Goal: Transaction & Acquisition: Purchase product/service

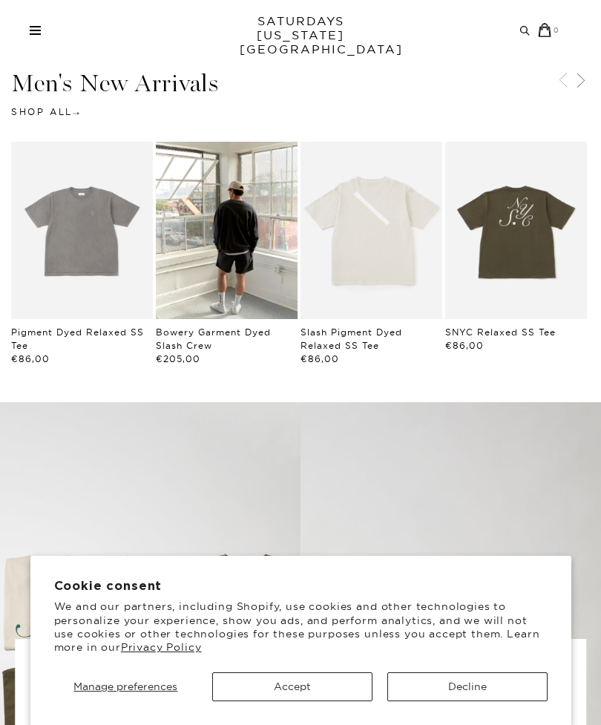
scroll to position [384, 0]
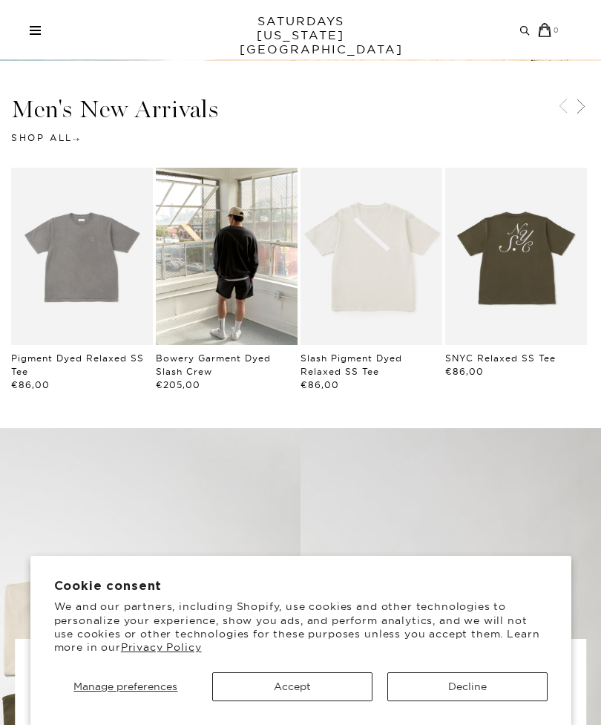
click at [35, 33] on span at bounding box center [35, 33] width 11 height 1
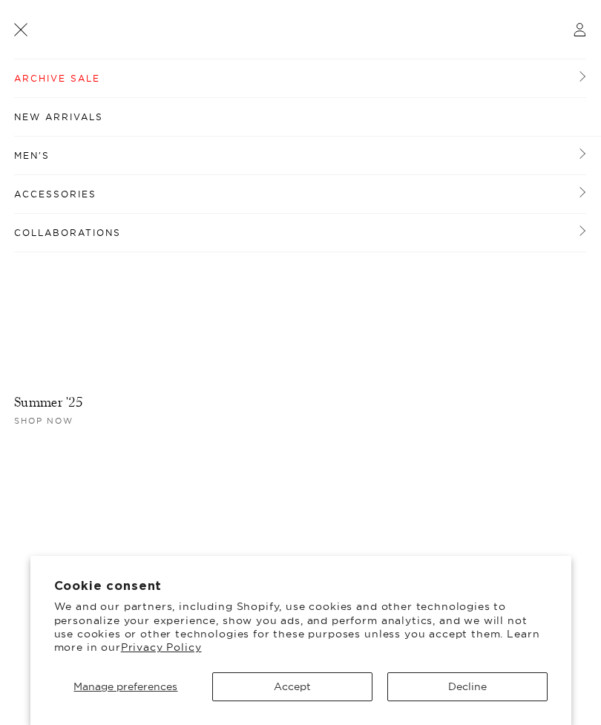
scroll to position [0, 0]
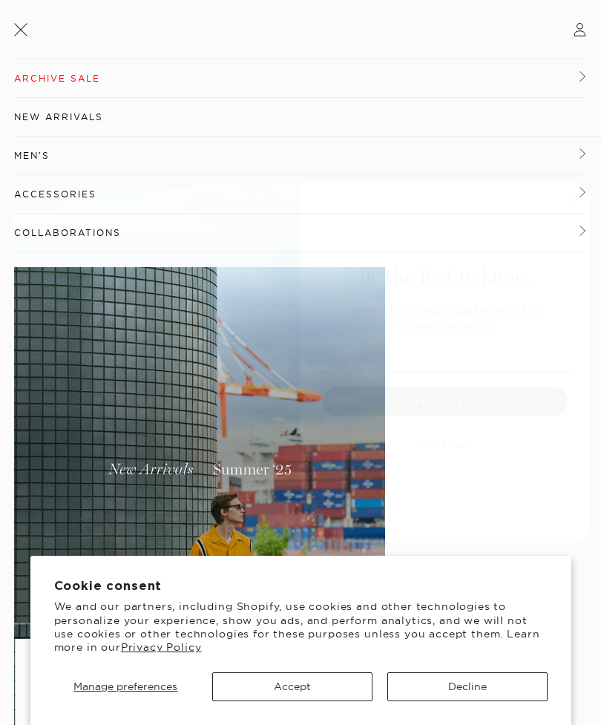
click at [571, 200] on circle "Close dialog" at bounding box center [573, 197] width 17 height 17
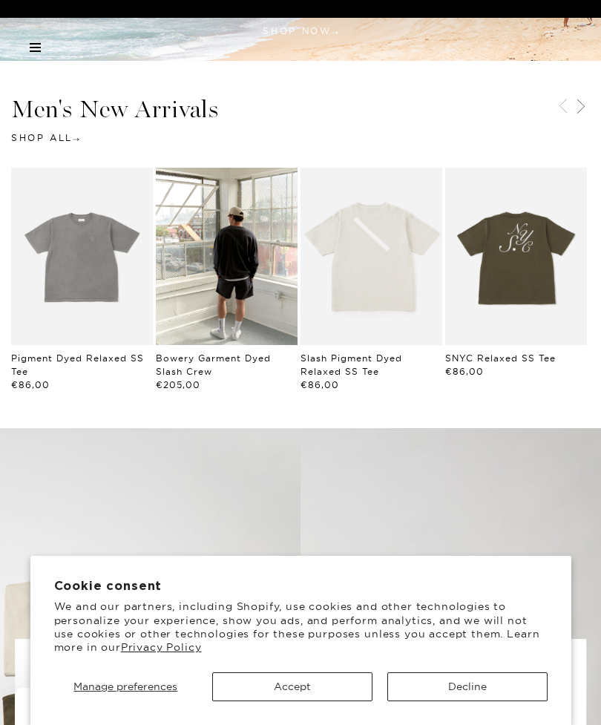
click at [36, 58] on div "Archive Sale Men's Tees Shirts Shorts Swim Knitwear Pants Sweats Women's" at bounding box center [300, 47] width 601 height 59
click at [45, 45] on div "Archive Sale Men's Tees Shirts Shorts Swim Knitwear Pants Sweats" at bounding box center [295, 47] width 530 height 9
click at [35, 50] on link at bounding box center [35, 47] width 11 height 9
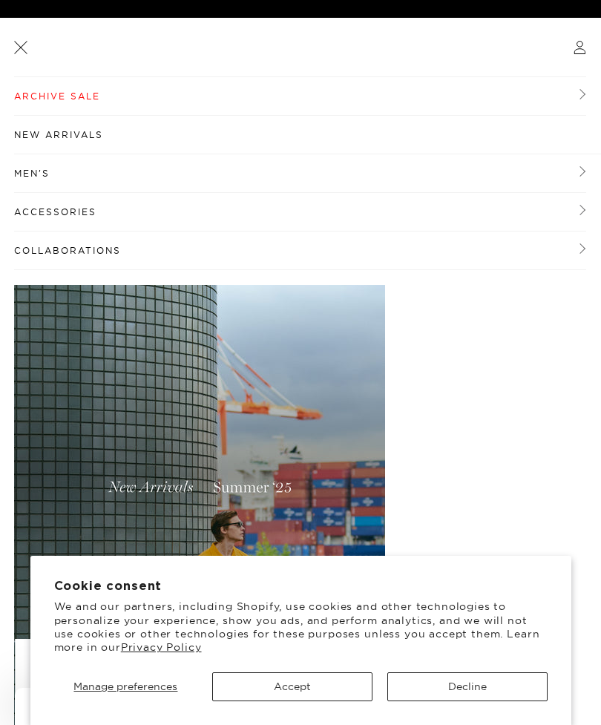
click at [44, 179] on link "Men's" at bounding box center [300, 173] width 572 height 39
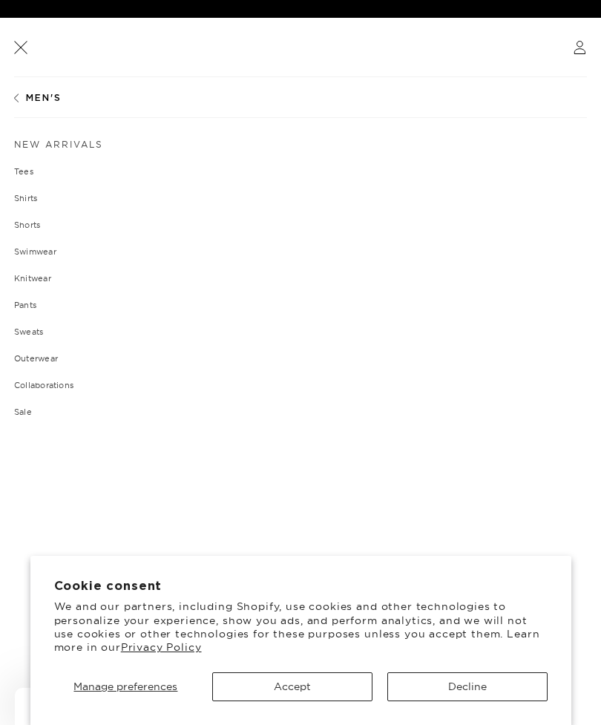
click at [33, 200] on link "Shirts" at bounding box center [300, 198] width 573 height 9
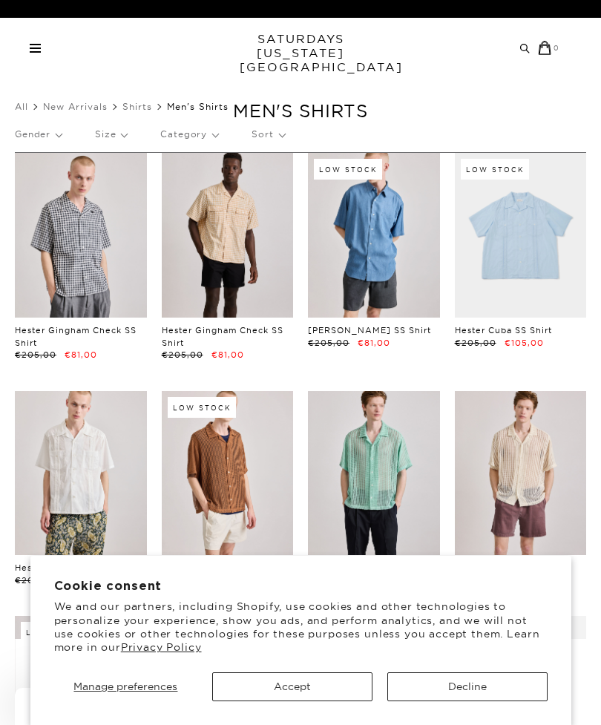
click at [37, 51] on span at bounding box center [35, 51] width 11 height 1
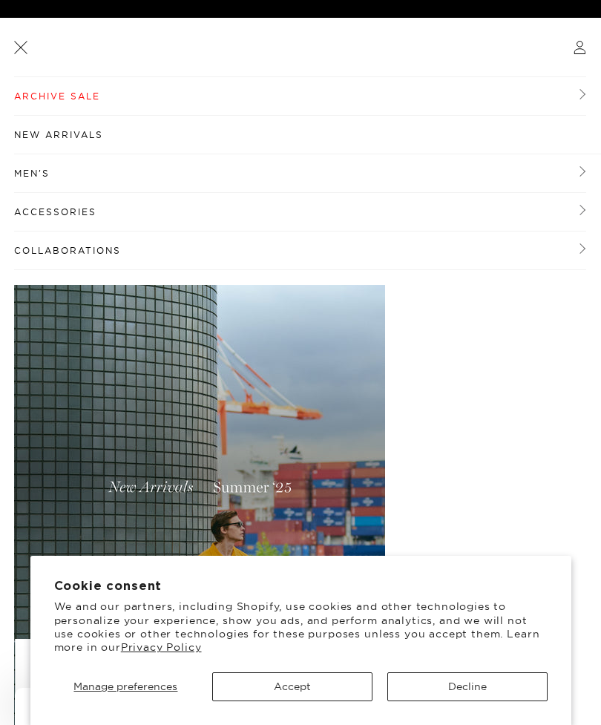
click at [39, 189] on link "Men's" at bounding box center [300, 173] width 572 height 39
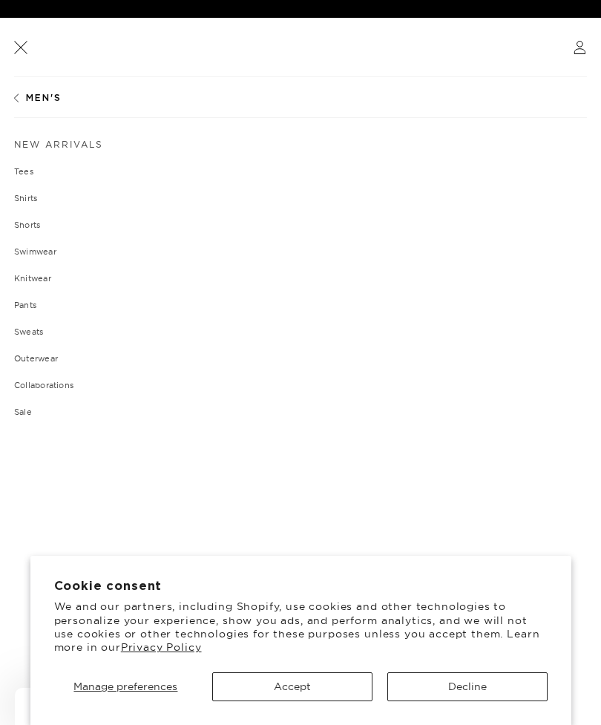
click at [42, 255] on link "Swimwear" at bounding box center [300, 251] width 573 height 9
